Goal: Information Seeking & Learning: Find specific page/section

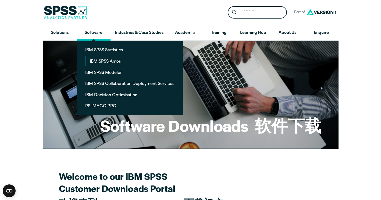
click at [95, 34] on link "Software" at bounding box center [94, 33] width 34 height 16
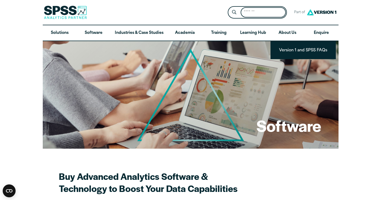
click at [265, 17] on input "Search for:" at bounding box center [263, 12] width 45 height 10
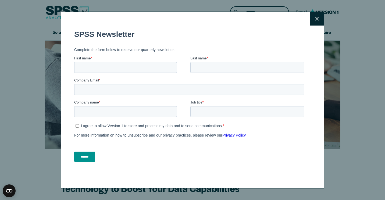
click at [317, 18] on button "Close" at bounding box center [316, 18] width 13 height 13
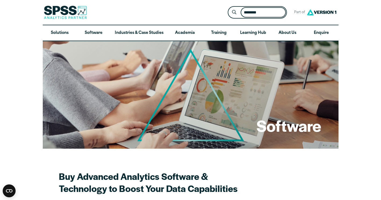
type input "********"
click at [229, 8] on button "Submit Site Search" at bounding box center [234, 13] width 10 height 10
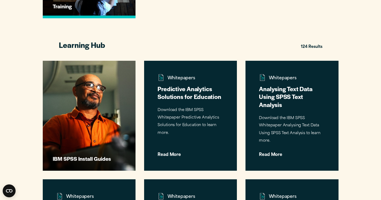
scroll to position [376, 0]
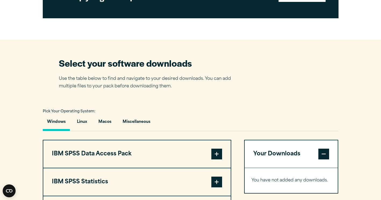
scroll to position [376, 0]
